Goal: Navigation & Orientation: Go to known website

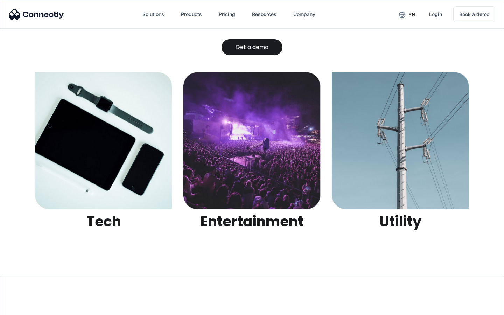
scroll to position [2208, 0]
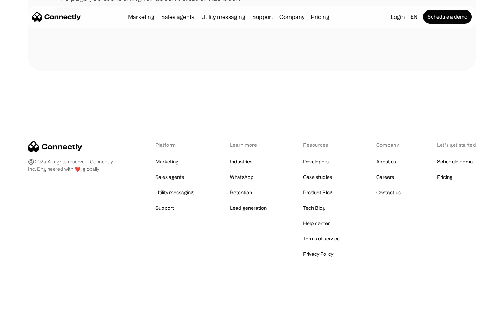
scroll to position [128, 0]
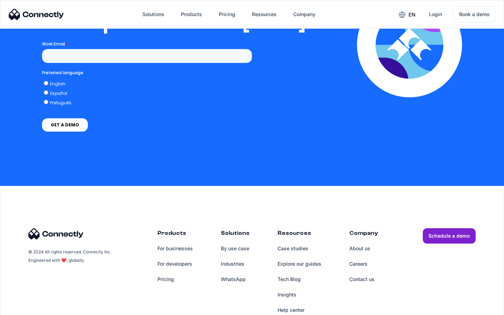
scroll to position [1430, 0]
